Goal: Information Seeking & Learning: Learn about a topic

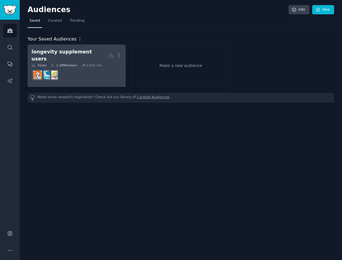
click at [111, 77] on dd at bounding box center [77, 75] width 90 height 16
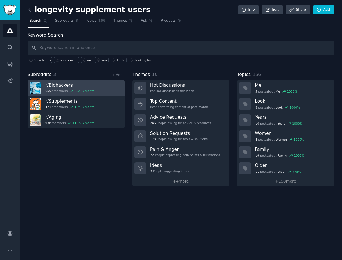
click at [89, 88] on div "r/ Biohackers 655k members 2.5 % / month" at bounding box center [69, 88] width 49 height 12
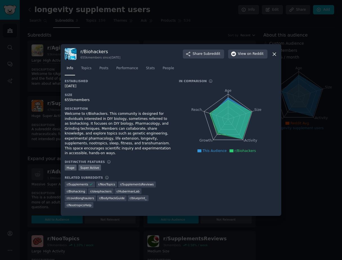
click at [154, 29] on div at bounding box center [171, 130] width 342 height 260
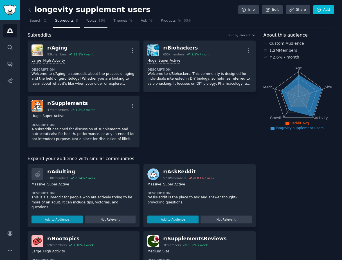
click at [95, 26] on link "Topics 156" at bounding box center [96, 22] width 24 height 12
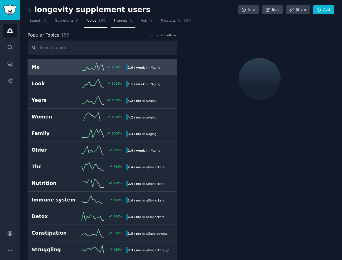
click at [113, 25] on link "Themes" at bounding box center [123, 22] width 24 height 12
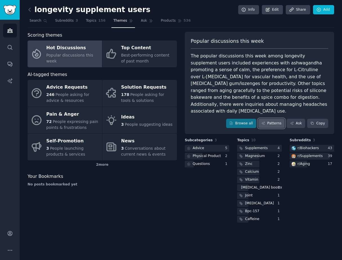
click at [276, 120] on link "Patterns" at bounding box center [271, 124] width 26 height 10
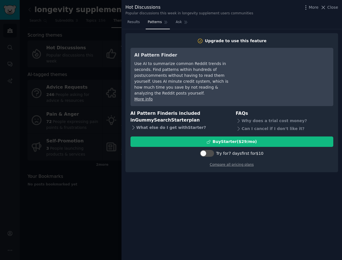
click at [185, 124] on div "What else do I get with Starter ?" at bounding box center [180, 128] width 98 height 8
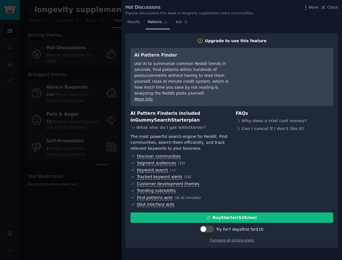
click at [109, 211] on div at bounding box center [171, 130] width 342 height 260
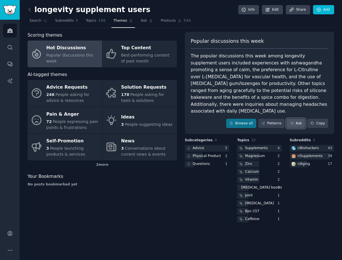
click at [299, 119] on link "Ask" at bounding box center [296, 124] width 19 height 10
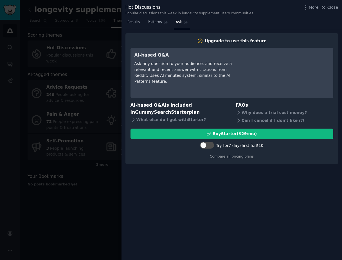
click at [119, 19] on div at bounding box center [171, 130] width 342 height 260
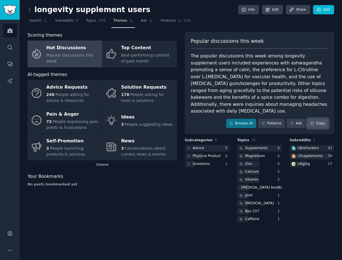
click at [316, 119] on button "Copy" at bounding box center [317, 124] width 21 height 10
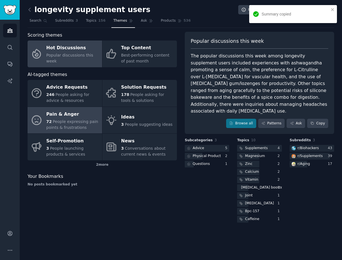
click at [81, 113] on div "Pain & Anger" at bounding box center [72, 114] width 53 height 9
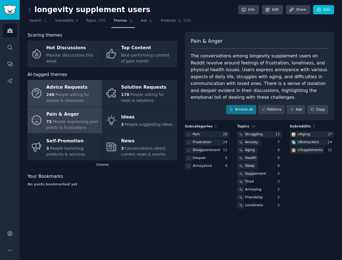
click at [92, 89] on div "Advice Requests" at bounding box center [72, 87] width 53 height 9
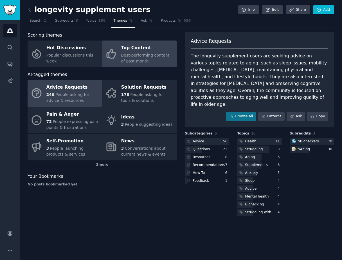
click at [144, 50] on div "Top Content" at bounding box center [147, 48] width 53 height 9
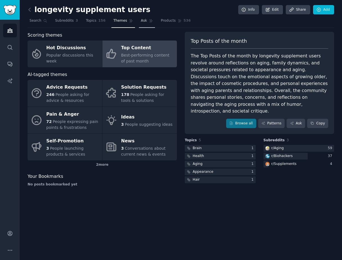
click at [143, 21] on span "Ask" at bounding box center [144, 20] width 6 height 5
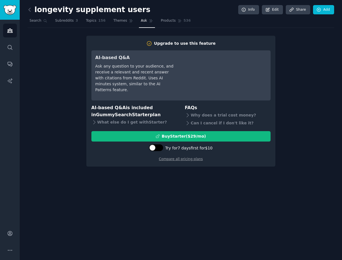
click at [157, 150] on div at bounding box center [156, 147] width 14 height 7
checkbox input "true"
click at [173, 158] on link "Compare all pricing plans" at bounding box center [181, 159] width 44 height 4
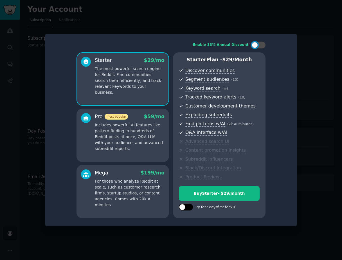
click at [187, 210] on div at bounding box center [186, 207] width 14 height 7
checkbox input "true"
click at [259, 46] on div at bounding box center [259, 45] width 14 height 7
checkbox input "false"
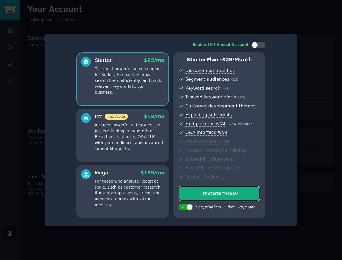
click at [214, 190] on button "Try Starter for $10" at bounding box center [219, 193] width 81 height 14
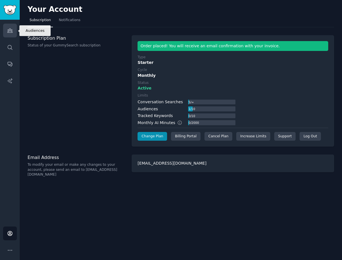
click at [10, 26] on link "Audiences" at bounding box center [10, 31] width 14 height 14
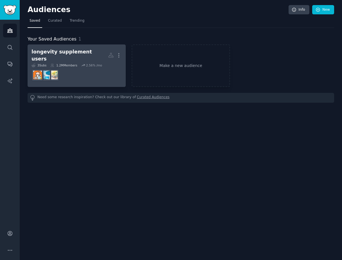
click at [89, 67] on dd at bounding box center [77, 75] width 90 height 16
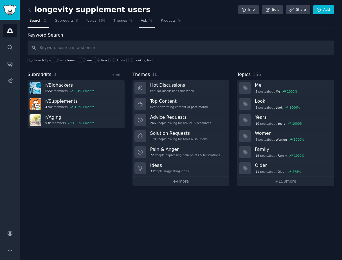
click at [145, 25] on link "Ask" at bounding box center [147, 22] width 16 height 12
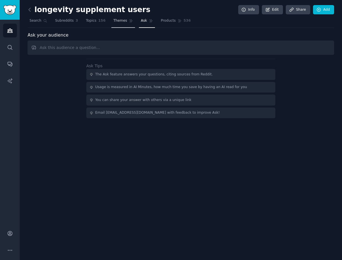
click at [117, 23] on span "Themes" at bounding box center [120, 20] width 14 height 5
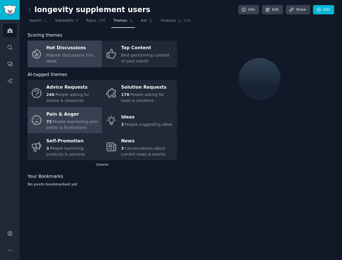
click at [93, 120] on span "People expressing pain points & frustrations" at bounding box center [72, 124] width 52 height 10
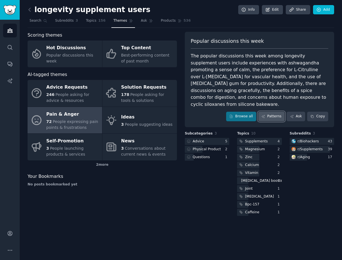
click at [269, 112] on link "Patterns" at bounding box center [271, 117] width 26 height 10
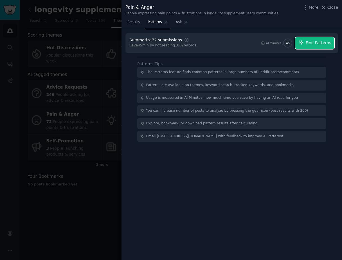
click at [319, 41] on span "Find Patterns" at bounding box center [319, 43] width 26 height 6
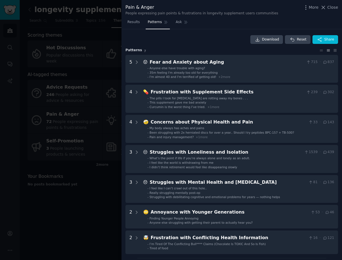
click at [245, 4] on div "Pain & Anger People expressing pain points & frustrations in longevity suppleme…" at bounding box center [232, 9] width 221 height 18
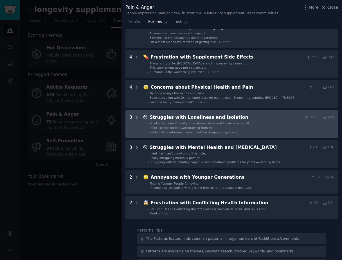
scroll to position [89, 0]
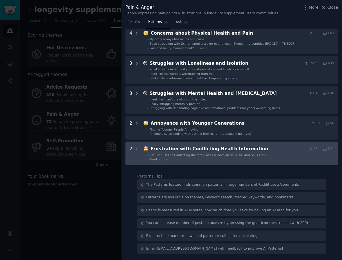
click at [217, 153] on span "I’m Tired Of The Conflicting Bull**** Claims (Chocolate Is TOXIC And So Is Fish)" at bounding box center [208, 154] width 116 height 3
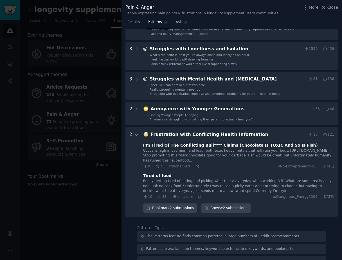
scroll to position [102, 0]
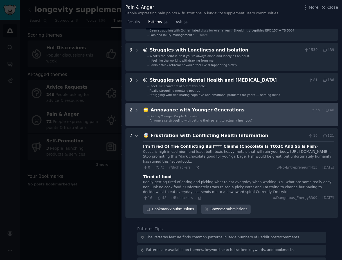
click at [222, 115] on li "- Finding Younger People Annoying" at bounding box center [241, 116] width 187 height 4
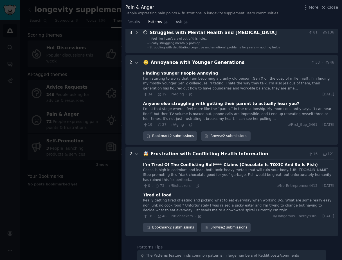
scroll to position [145, 0]
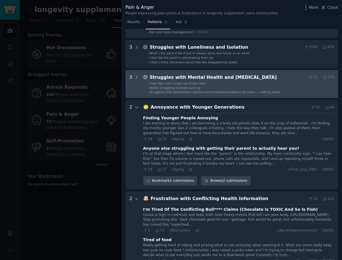
click at [263, 73] on Depression "3 😞 Struggles with Mental Health and Depression 81 · 136 - I feel like I can’t …" at bounding box center [232, 84] width 213 height 28
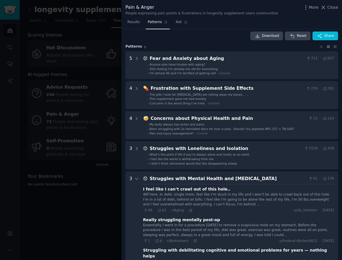
scroll to position [0, 0]
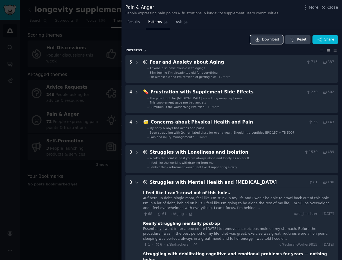
click at [275, 40] on span "Download" at bounding box center [270, 39] width 17 height 5
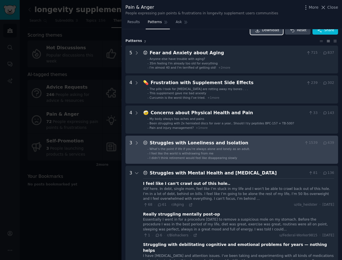
scroll to position [8, 0]
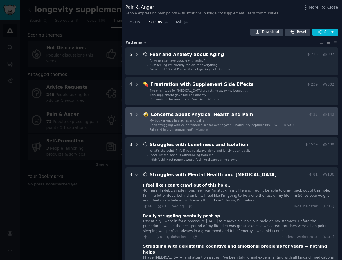
click at [237, 122] on li "- My body always has aches and pains" at bounding box center [241, 121] width 187 height 4
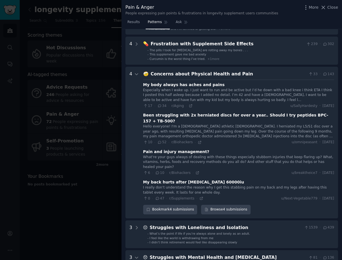
scroll to position [0, 0]
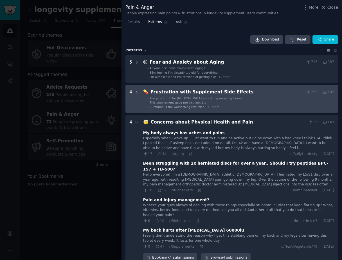
click at [235, 106] on li "- Curcumin is the worst thing I’ve tried. + 1 more" at bounding box center [241, 107] width 187 height 4
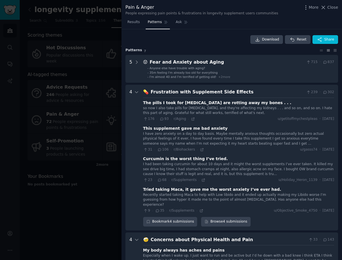
click at [231, 102] on div "The pills I took for depression are rotting away my bones . . ." at bounding box center [217, 103] width 148 height 6
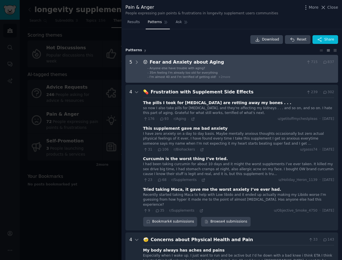
click at [177, 64] on div "Fear and Anxiety about Aging" at bounding box center [227, 62] width 155 height 7
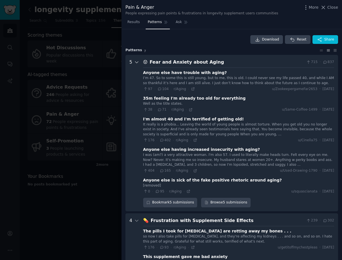
click at [137, 60] on icon at bounding box center [136, 62] width 5 height 5
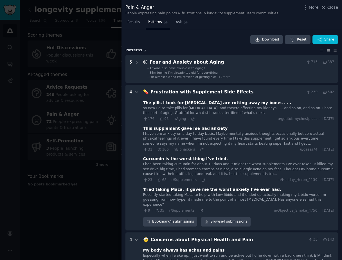
click at [135, 92] on icon at bounding box center [136, 92] width 5 height 5
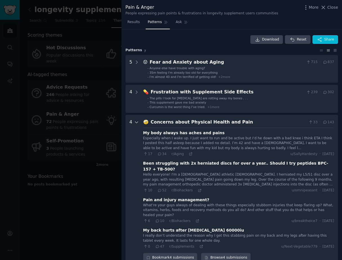
click at [135, 122] on icon at bounding box center [136, 122] width 5 height 5
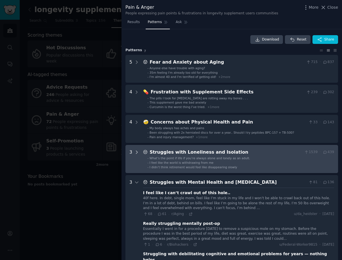
click at [136, 152] on icon at bounding box center [136, 152] width 5 height 5
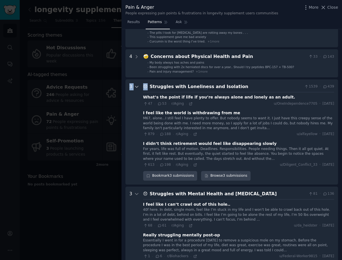
click at [136, 152] on div at bounding box center [136, 131] width 5 height 97
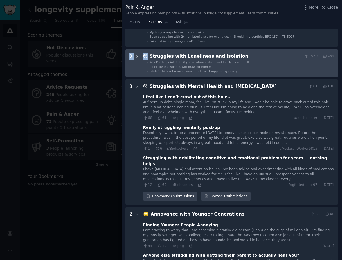
scroll to position [116, 0]
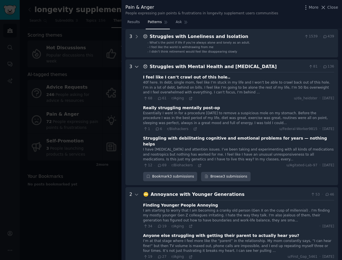
click at [138, 66] on icon at bounding box center [136, 66] width 3 height 1
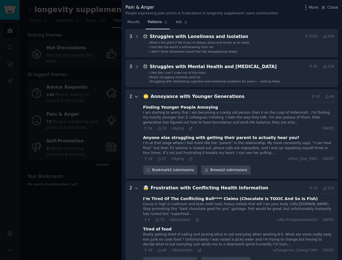
click at [137, 96] on icon at bounding box center [136, 96] width 5 height 5
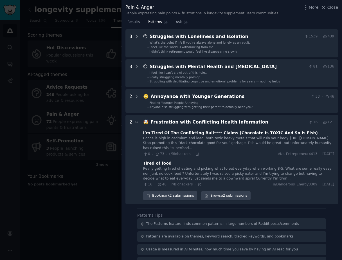
click at [136, 122] on icon at bounding box center [136, 122] width 5 height 5
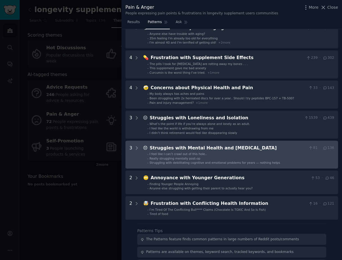
scroll to position [0, 0]
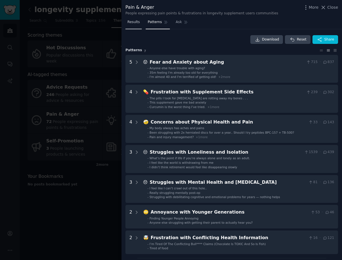
click at [138, 24] on span "Results" at bounding box center [134, 22] width 12 height 5
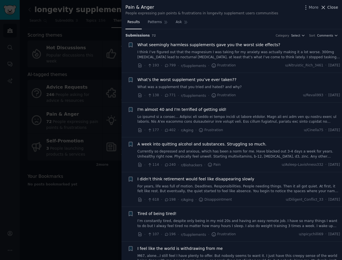
click at [330, 6] on span "Close" at bounding box center [333, 8] width 11 height 6
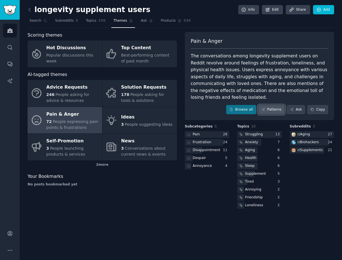
click at [277, 105] on link "Patterns" at bounding box center [271, 110] width 26 height 10
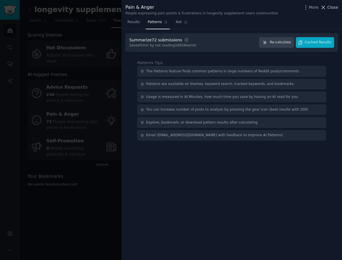
click at [330, 9] on span "Close" at bounding box center [333, 8] width 11 height 6
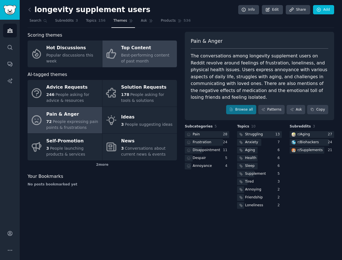
click at [148, 60] on div "Best-performing content of past month" at bounding box center [147, 58] width 53 height 12
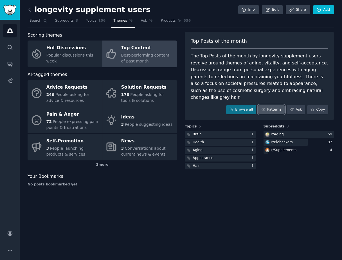
click at [275, 105] on link "Patterns" at bounding box center [271, 110] width 26 height 10
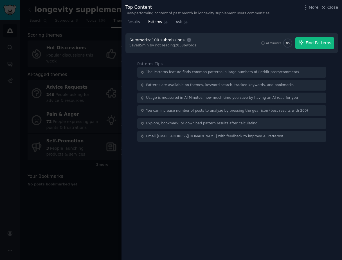
click at [320, 41] on span "Find Patterns" at bounding box center [319, 43] width 26 height 6
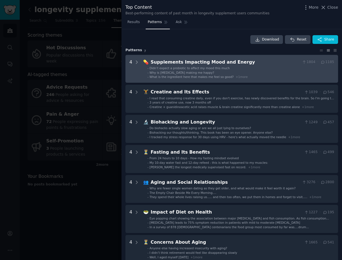
click at [196, 64] on div "Supplements Impacting Mood and Energy" at bounding box center [225, 62] width 149 height 7
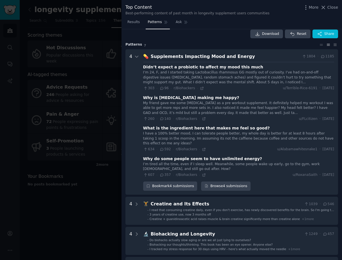
scroll to position [9, 0]
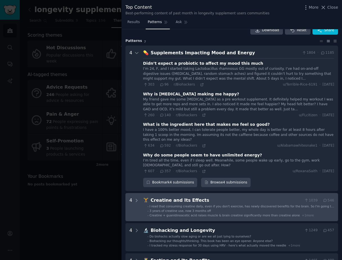
click at [159, 203] on div "Creatine and Its Effects" at bounding box center [226, 200] width 151 height 7
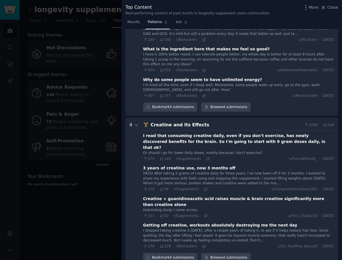
scroll to position [0, 0]
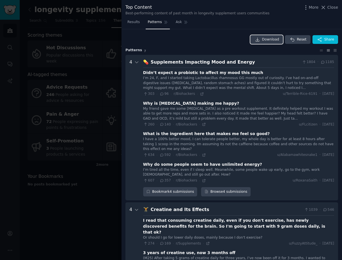
click at [265, 37] on span "Download" at bounding box center [270, 39] width 17 height 5
click at [137, 62] on icon at bounding box center [136, 62] width 5 height 5
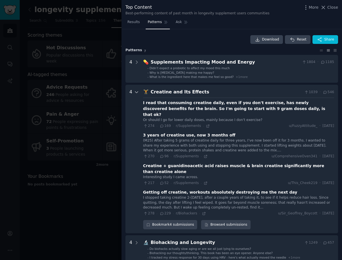
click at [138, 91] on icon at bounding box center [136, 92] width 5 height 5
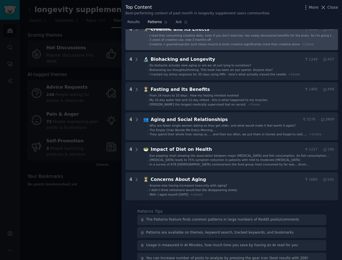
scroll to position [65, 0]
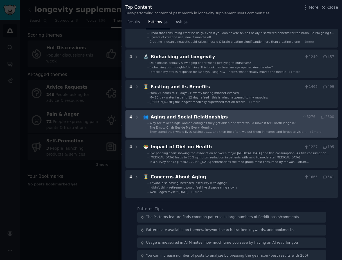
click at [167, 128] on span "The Empty Chair Beside Me Every Morning...." at bounding box center [183, 127] width 67 height 3
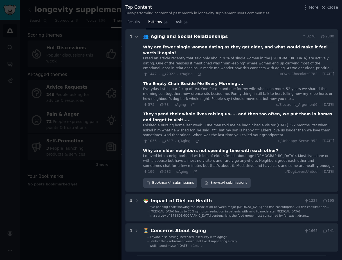
scroll to position [133, 0]
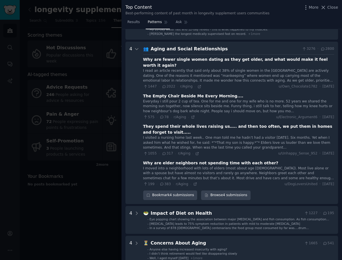
click at [166, 93] on div "The Empty Chair Beside Me Every Morning...." at bounding box center [193, 96] width 101 height 6
click at [191, 115] on icon at bounding box center [193, 117] width 4 height 4
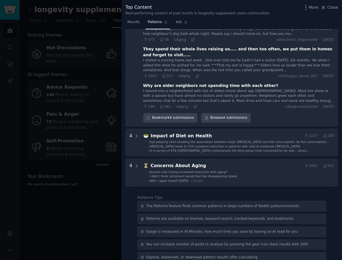
scroll to position [226, 0]
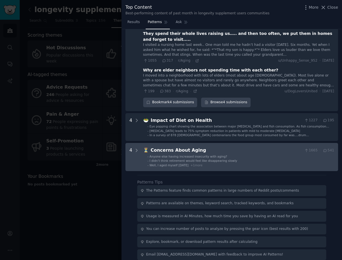
click at [171, 164] on span "Well, I aged myself today" at bounding box center [169, 165] width 39 height 3
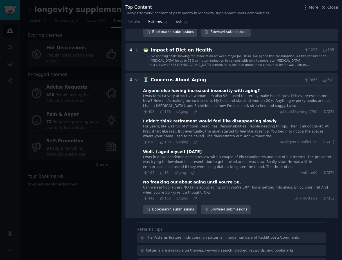
scroll to position [294, 0]
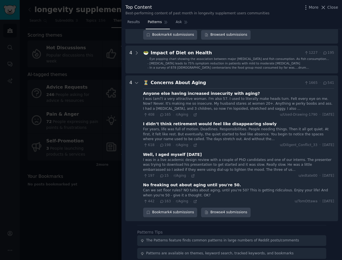
click at [112, 50] on div at bounding box center [171, 130] width 342 height 260
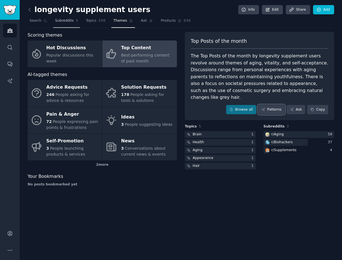
click at [58, 25] on link "Subreddits 3" at bounding box center [66, 22] width 27 height 12
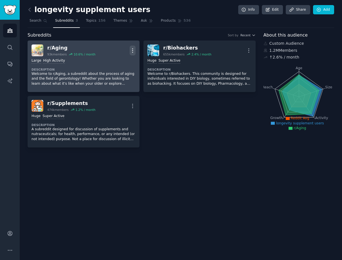
click at [131, 50] on icon "button" at bounding box center [133, 51] width 6 height 6
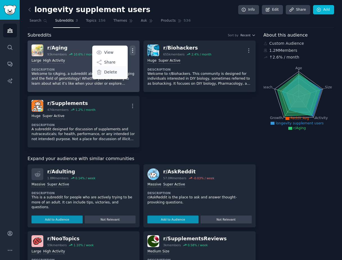
click at [114, 69] on p "Delete" at bounding box center [110, 72] width 13 height 6
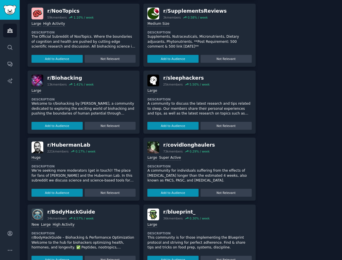
scroll to position [184, 0]
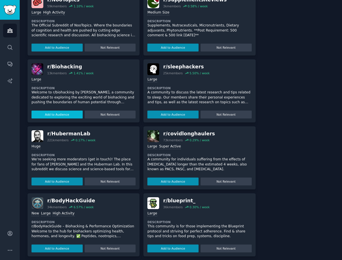
click at [63, 113] on button "Add to Audience" at bounding box center [57, 115] width 51 height 8
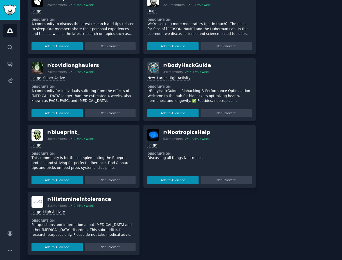
scroll to position [310, 0]
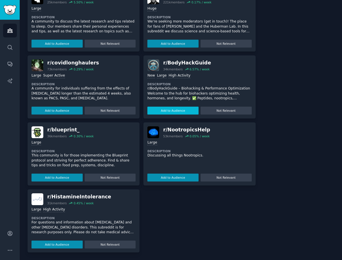
click at [188, 112] on button "Add to Audience" at bounding box center [173, 111] width 51 height 8
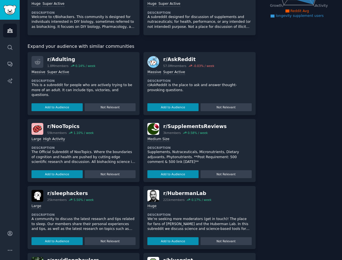
scroll to position [99, 0]
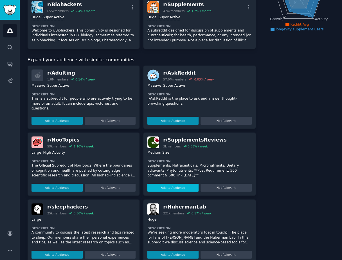
click at [189, 188] on button "Add to Audience" at bounding box center [173, 188] width 51 height 8
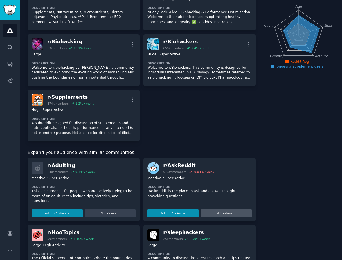
scroll to position [0, 0]
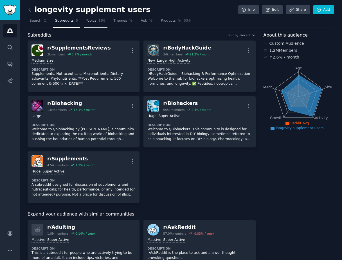
click at [94, 24] on link "Topics 156" at bounding box center [96, 22] width 24 height 12
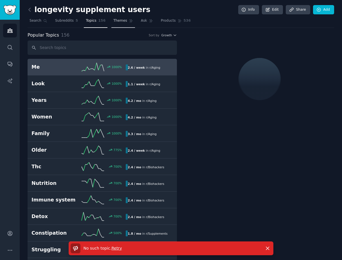
click at [120, 24] on link "Themes" at bounding box center [123, 22] width 24 height 12
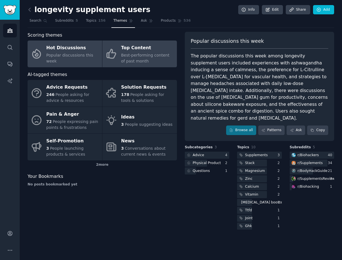
click at [153, 55] on span "Best-performing content of past month" at bounding box center [145, 58] width 48 height 10
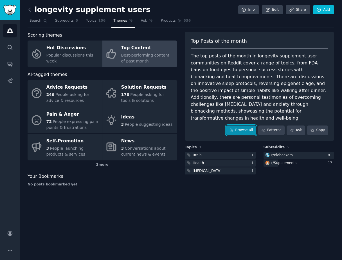
click at [244, 126] on link "Browse all" at bounding box center [241, 131] width 30 height 10
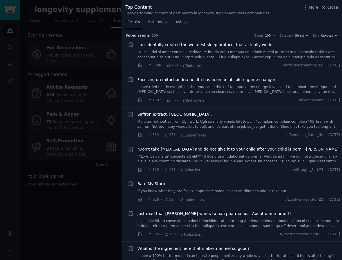
click at [184, 82] on span "Focusing on mitochondria health has been an absolute game changer" at bounding box center [207, 80] width 138 height 6
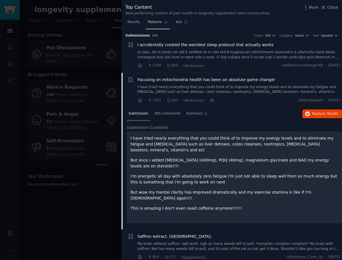
click at [164, 24] on icon at bounding box center [166, 22] width 4 height 4
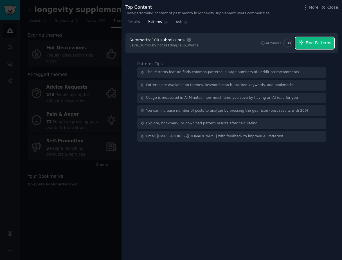
click at [314, 45] on span "Find Patterns" at bounding box center [319, 43] width 26 height 6
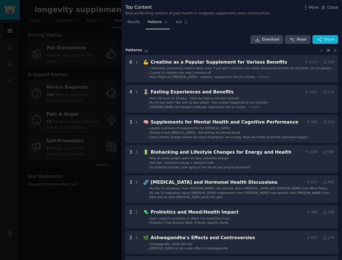
click at [116, 50] on div at bounding box center [171, 130] width 342 height 260
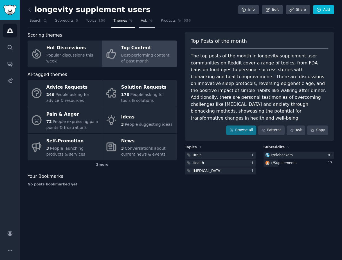
click at [145, 18] on link "Ask" at bounding box center [147, 22] width 16 height 12
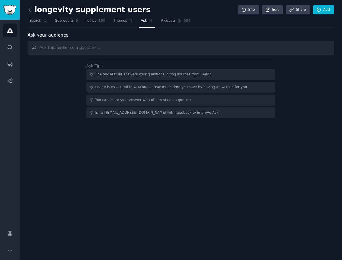
click at [128, 48] on input "text" at bounding box center [181, 48] width 307 height 14
type input "D"
type input "How often do people complain about needing to take multiple pills? is there a n…"
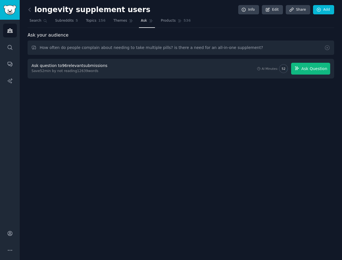
click at [299, 66] on icon "button" at bounding box center [297, 68] width 5 height 5
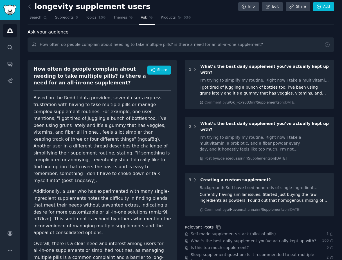
scroll to position [3, 0]
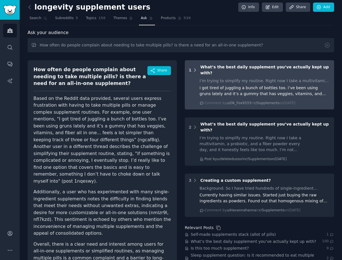
click at [194, 68] on icon at bounding box center [195, 70] width 5 height 5
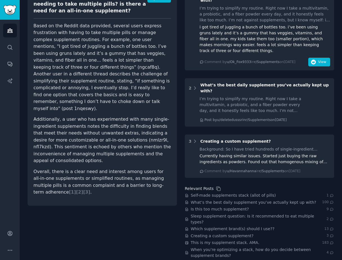
scroll to position [79, 0]
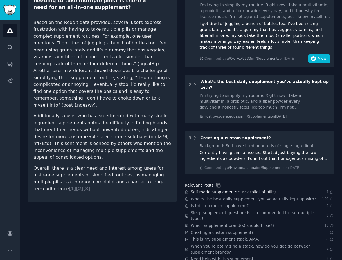
click at [193, 189] on span "Self-made supplements stack (allot of pills)" at bounding box center [233, 192] width 85 height 6
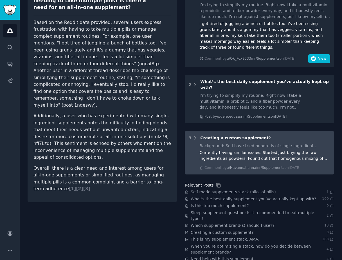
click at [204, 150] on div "Currently having similar issues. Started just buying the raw ingredients as pow…" at bounding box center [265, 156] width 131 height 12
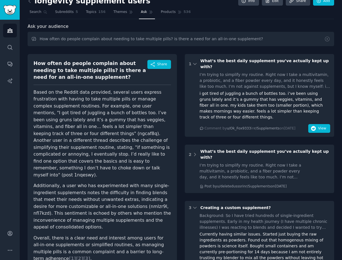
scroll to position [0, 0]
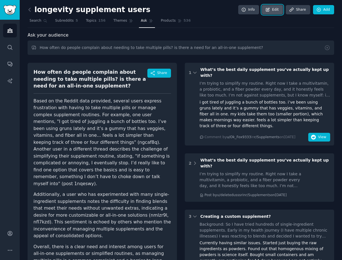
click at [265, 11] on icon at bounding box center [267, 9] width 5 height 5
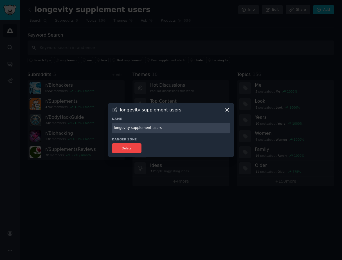
click at [227, 109] on icon at bounding box center [227, 110] width 6 height 6
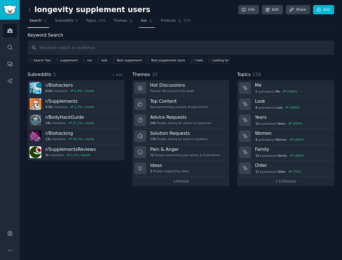
click at [152, 24] on link "Ask" at bounding box center [147, 22] width 16 height 12
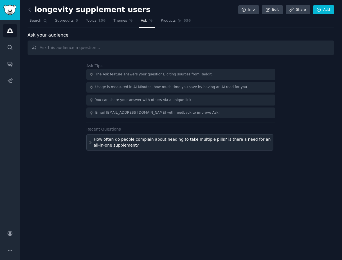
click at [119, 142] on div "How often do people complain about needing to take multiple pills? is there a n…" at bounding box center [183, 143] width 178 height 12
type input "How often do people complain about needing to take multiple pills? is there a n…"
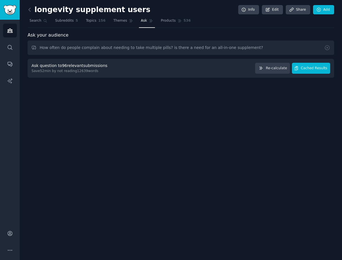
click at [305, 69] on span "Cached Results" at bounding box center [314, 68] width 26 height 5
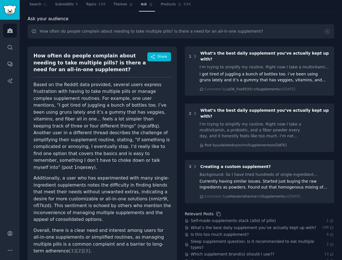
scroll to position [24, 0]
